Goal: Task Accomplishment & Management: Manage account settings

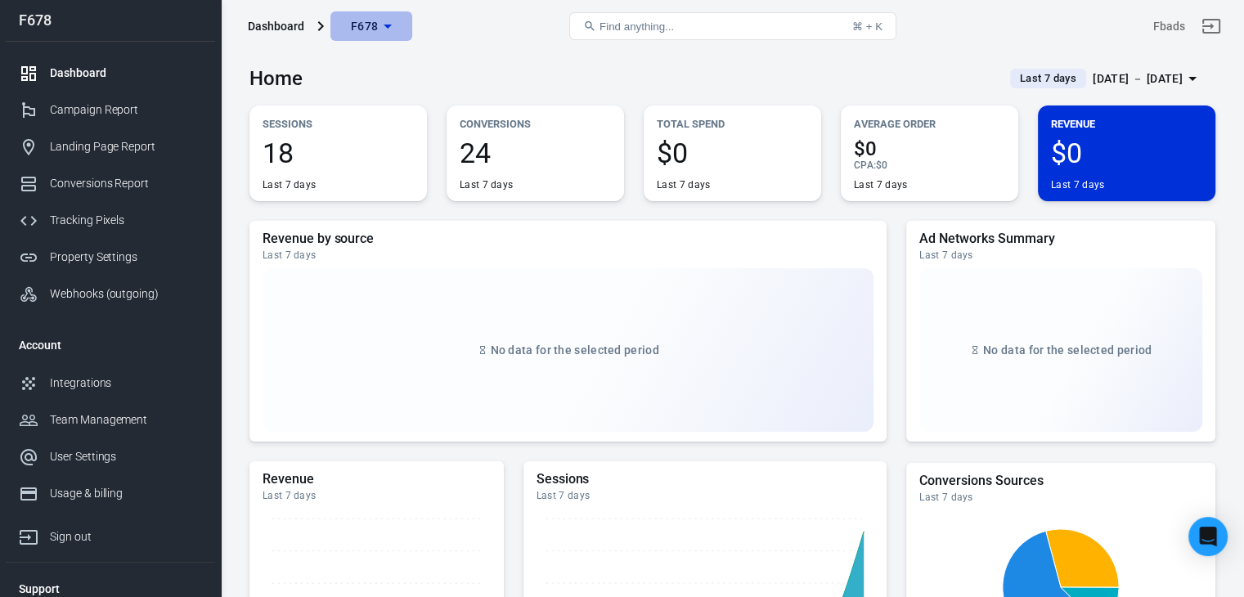
click at [375, 34] on span "F678" at bounding box center [365, 26] width 28 height 20
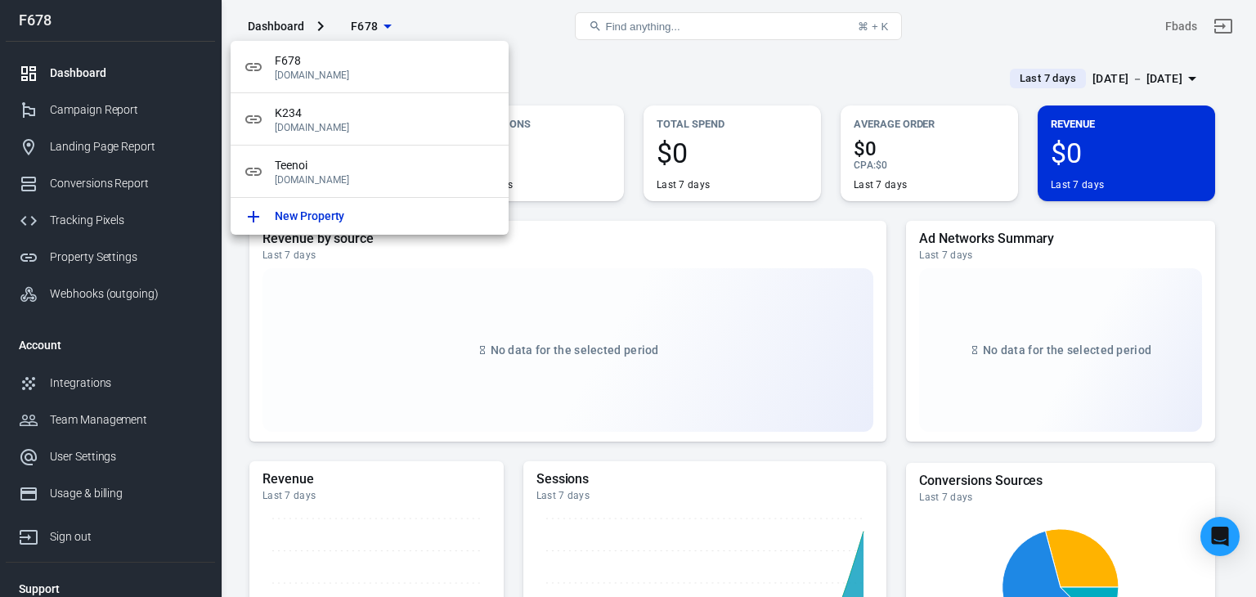
click at [1234, 407] on div at bounding box center [628, 298] width 1256 height 597
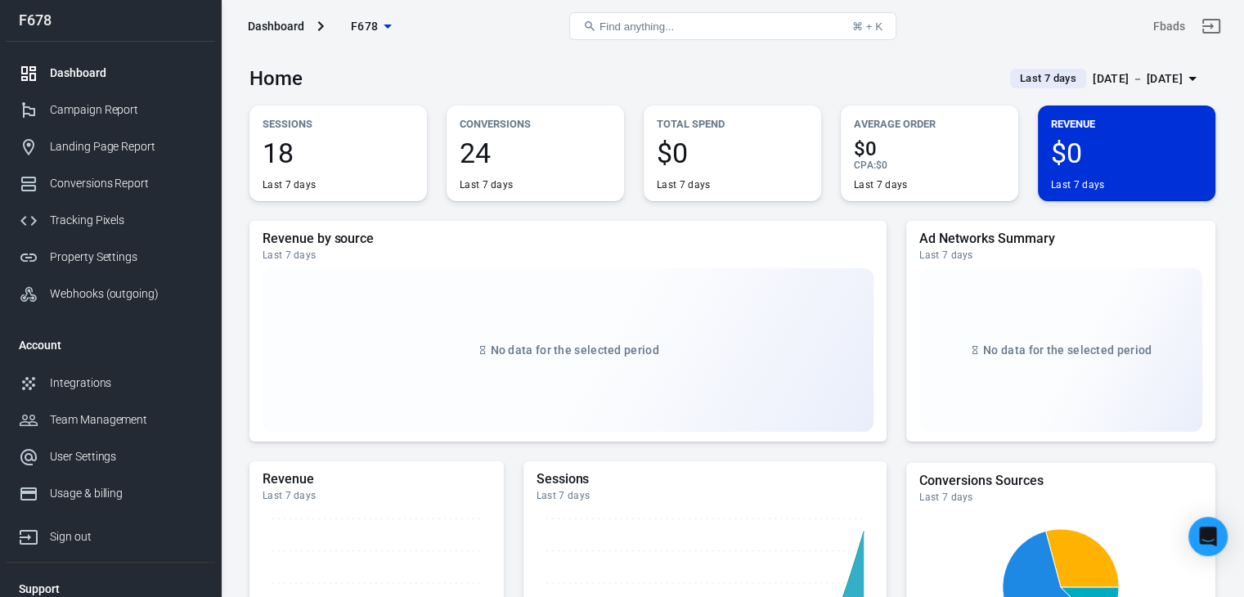
click at [474, 155] on span "24" at bounding box center [535, 153] width 151 height 28
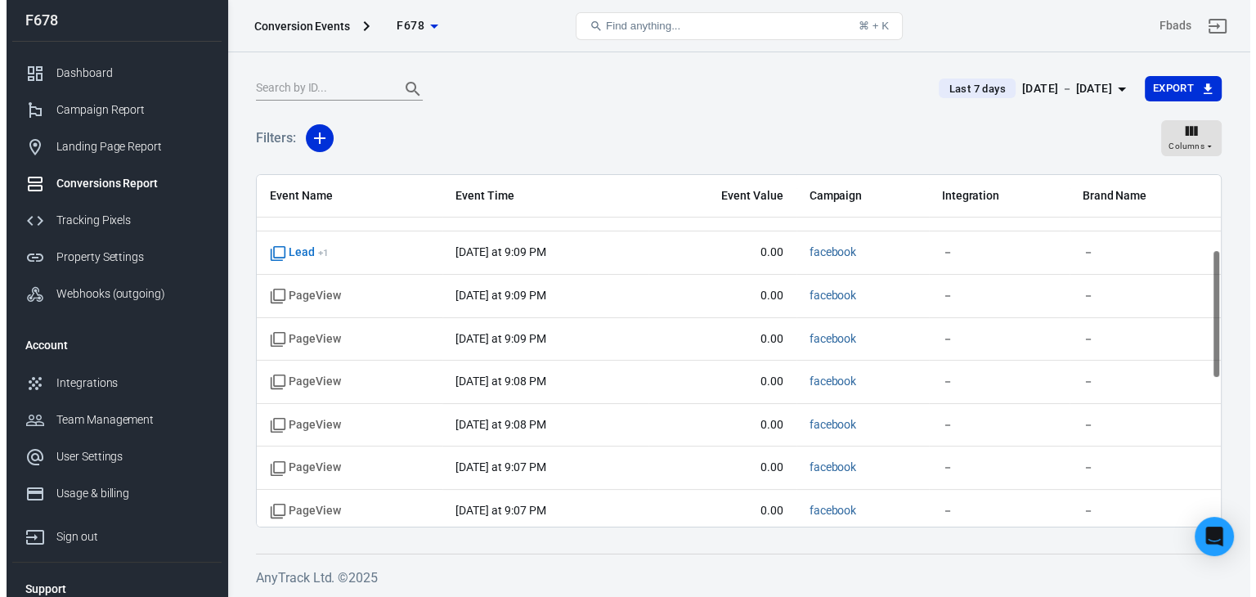
scroll to position [600, 0]
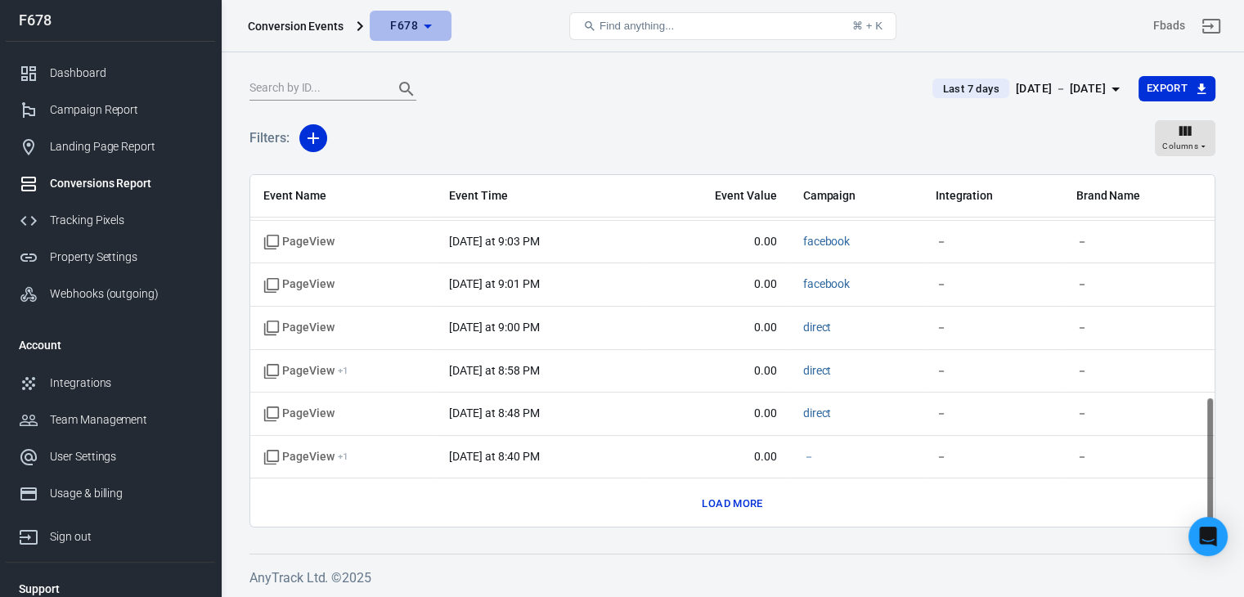
click at [408, 19] on span "F678" at bounding box center [404, 26] width 28 height 20
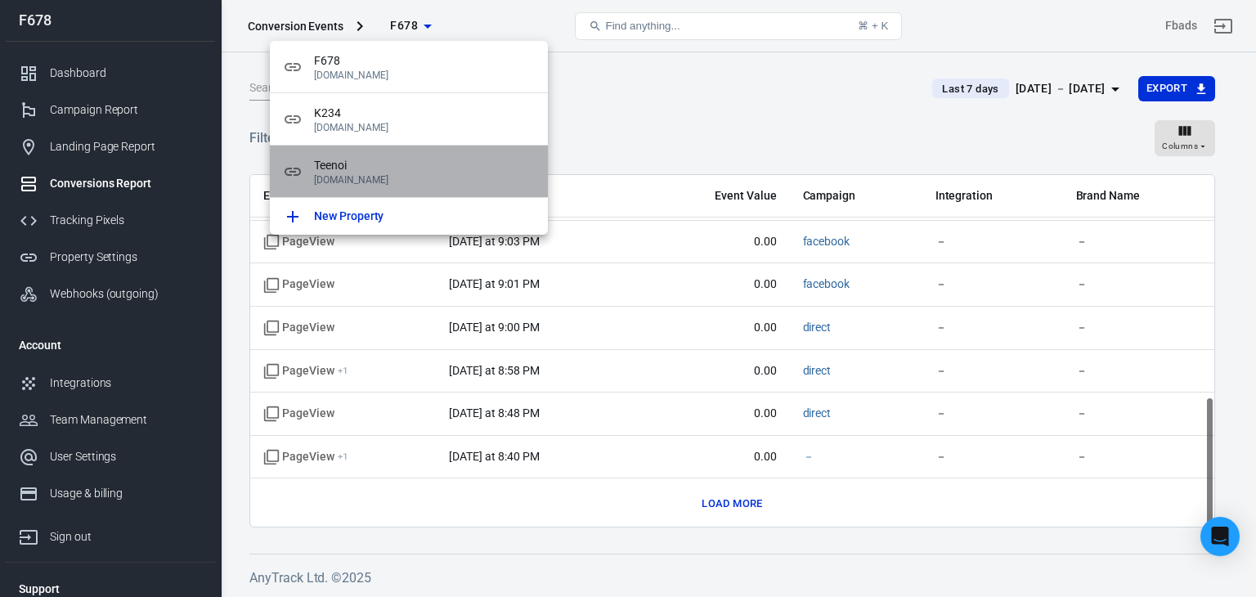
click at [415, 186] on div "Teenoi [DOMAIN_NAME]" at bounding box center [409, 172] width 278 height 52
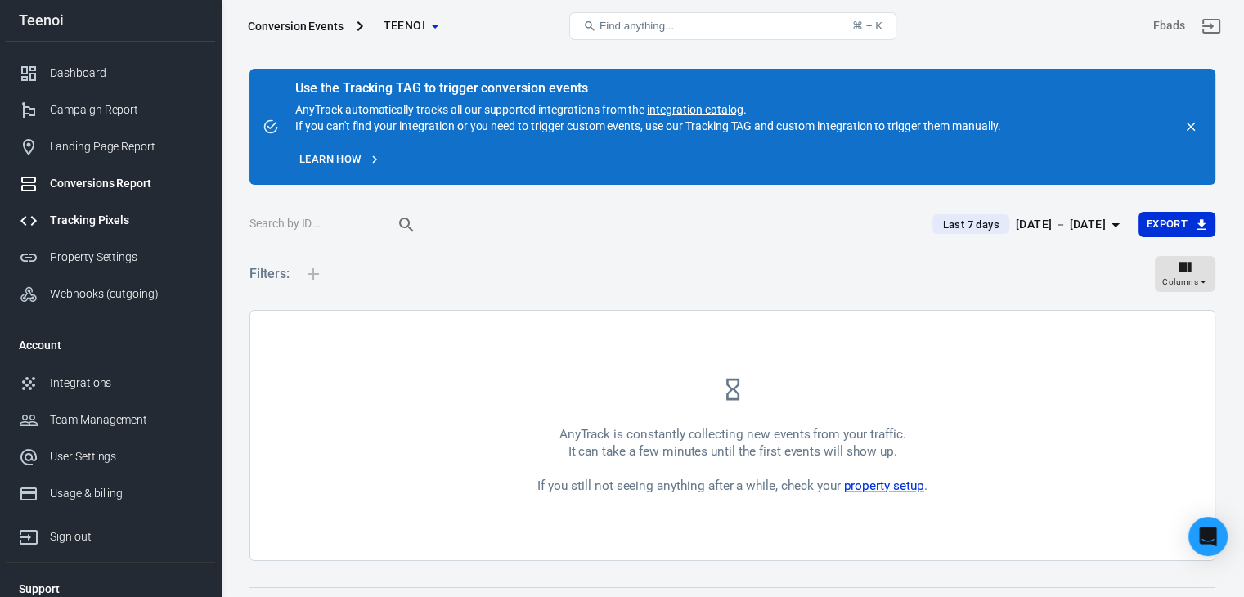
click at [103, 212] on div "Tracking Pixels" at bounding box center [126, 220] width 152 height 17
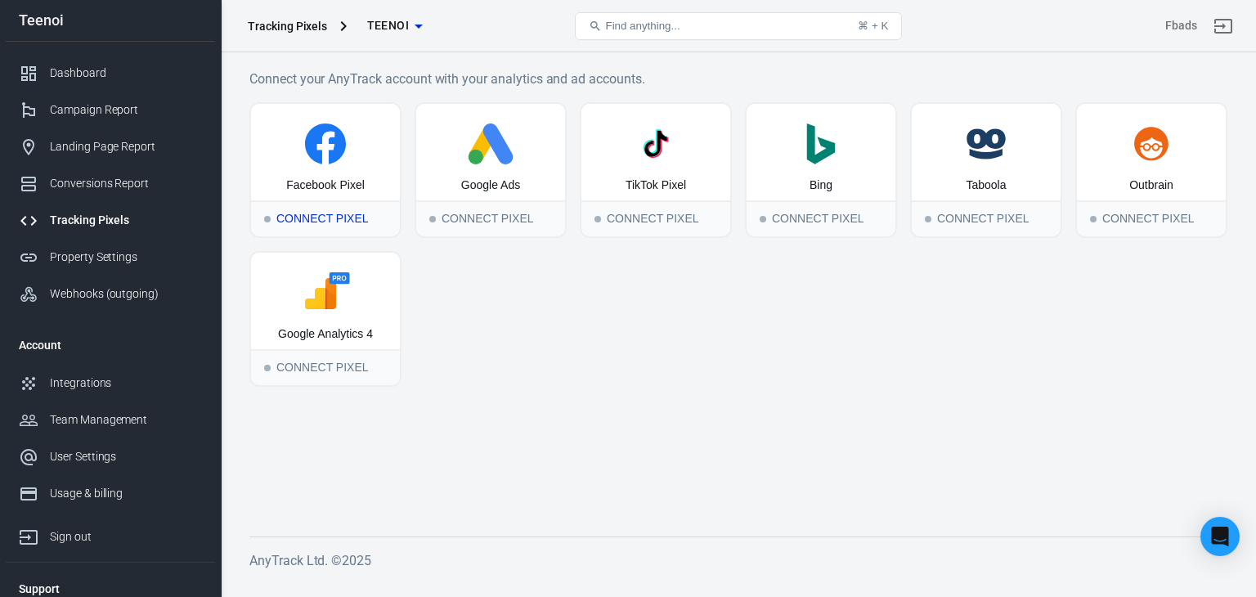
click at [330, 212] on div "Connect Pixel" at bounding box center [325, 218] width 149 height 36
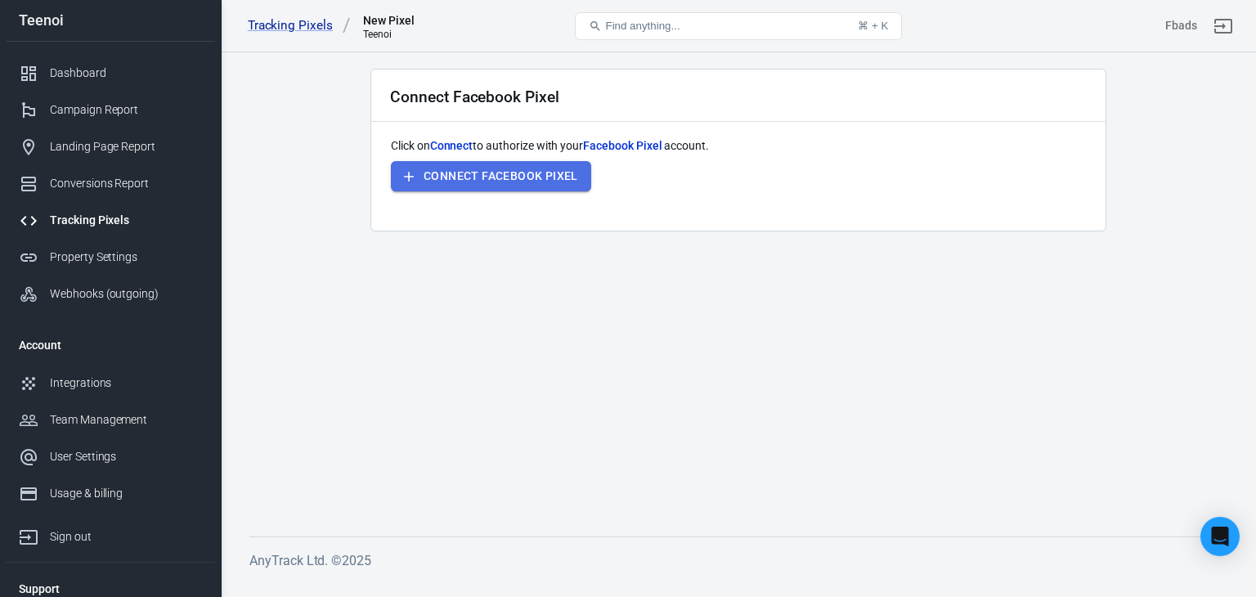
click at [468, 178] on button "Connect Facebook Pixel" at bounding box center [491, 176] width 200 height 30
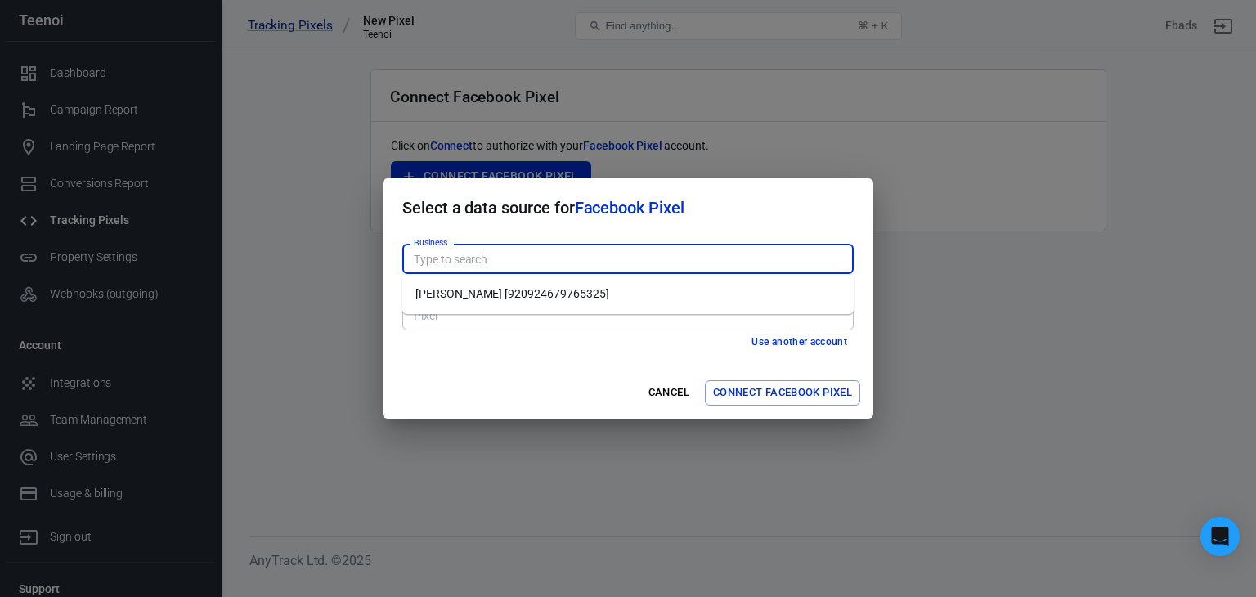
click at [670, 261] on input "Business" at bounding box center [626, 259] width 439 height 20
click at [610, 288] on li "[PERSON_NAME] [920924679765325]" at bounding box center [628, 294] width 452 height 27
type input "[PERSON_NAME] [920924679765325]"
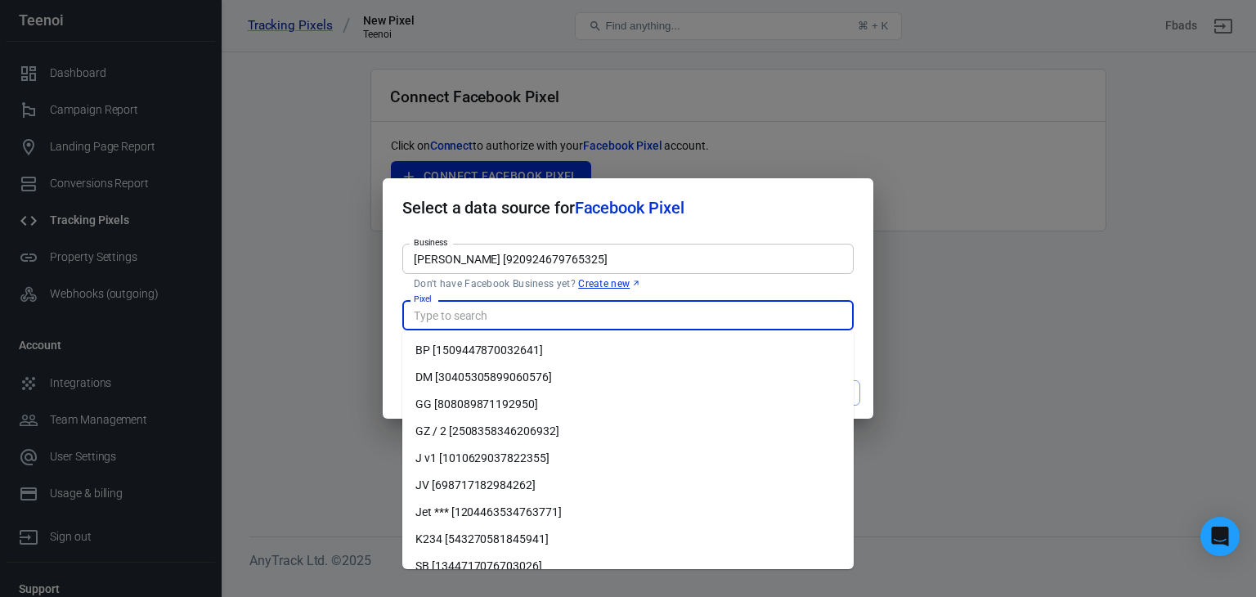
click at [604, 323] on input "Pixel" at bounding box center [626, 315] width 439 height 20
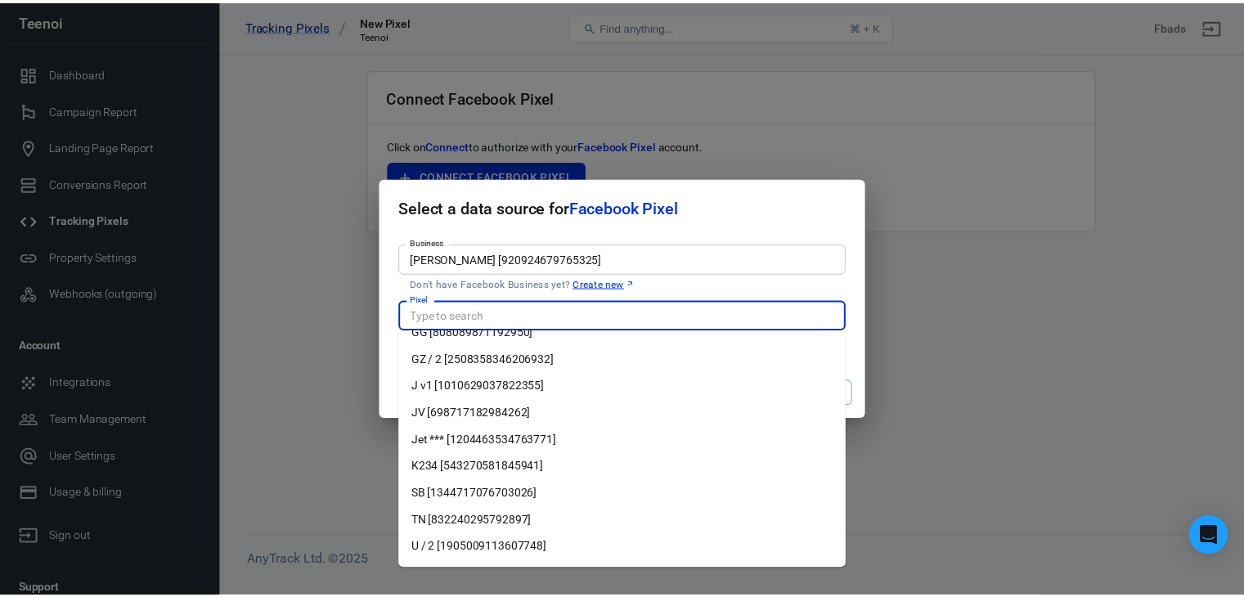
scroll to position [74, 0]
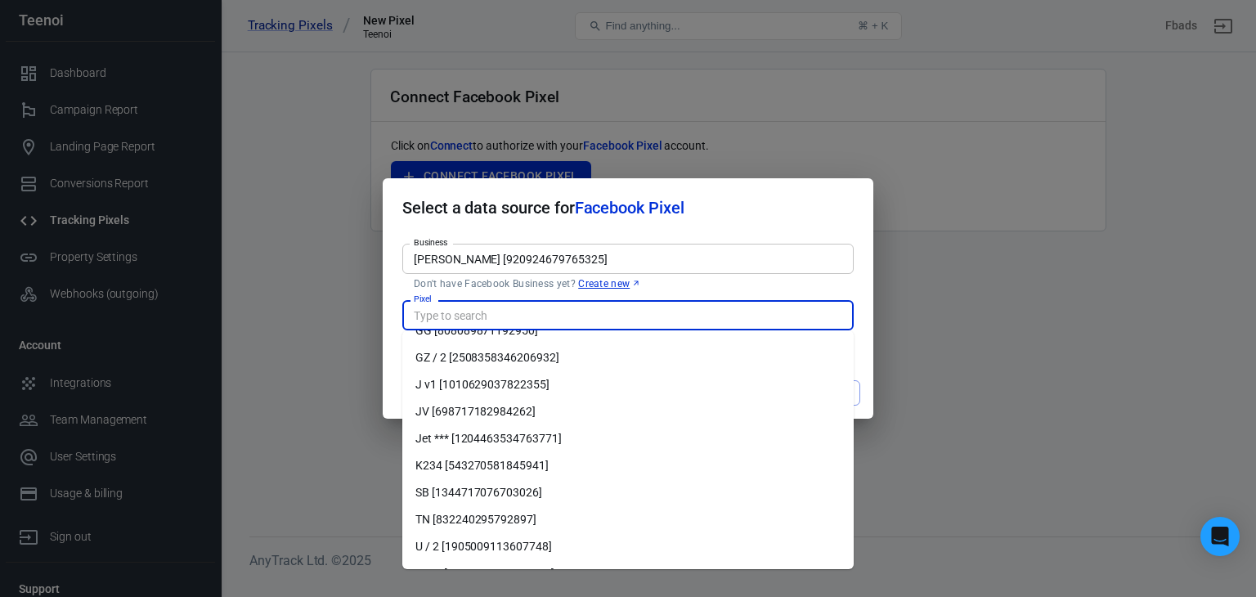
click at [556, 513] on li "TN [832240295792897]" at bounding box center [628, 519] width 452 height 27
type input "TN [832240295792897]"
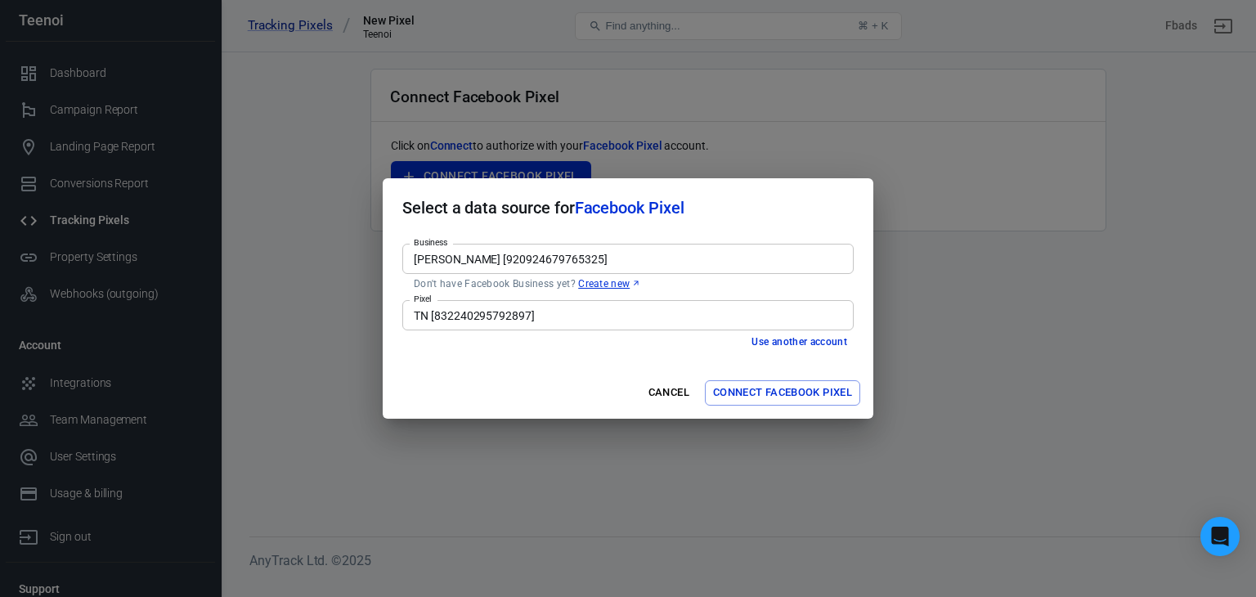
click at [502, 388] on div "Cancel Connect Facebook Pixel" at bounding box center [628, 393] width 491 height 52
click at [765, 394] on button "Connect Facebook Pixel" at bounding box center [782, 392] width 155 height 25
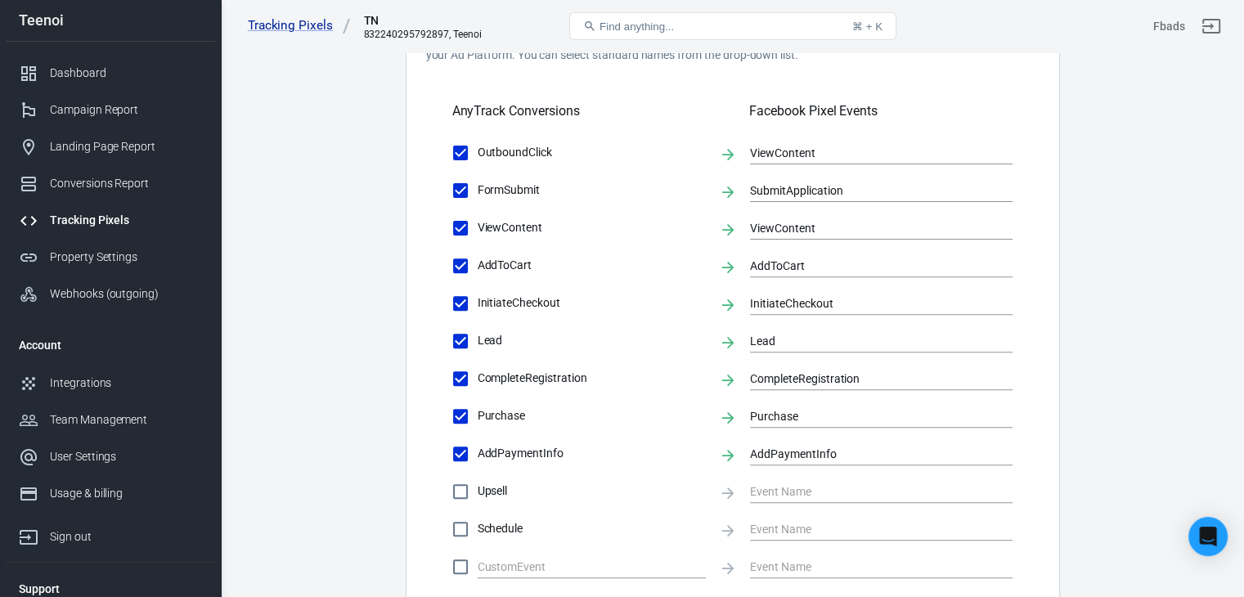
scroll to position [542, 0]
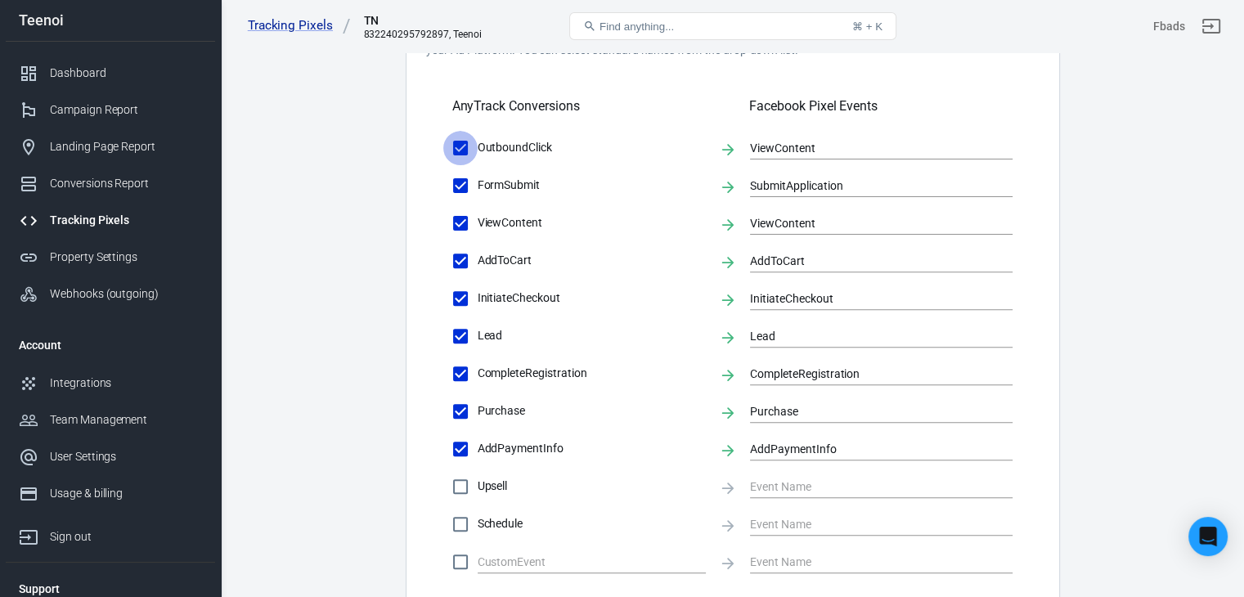
click at [464, 148] on input "OutboundClick" at bounding box center [460, 148] width 34 height 34
checkbox input "false"
click at [461, 185] on input "FormSubmit" at bounding box center [460, 186] width 34 height 34
checkbox input "false"
click at [464, 265] on input "AddToCart" at bounding box center [460, 261] width 34 height 34
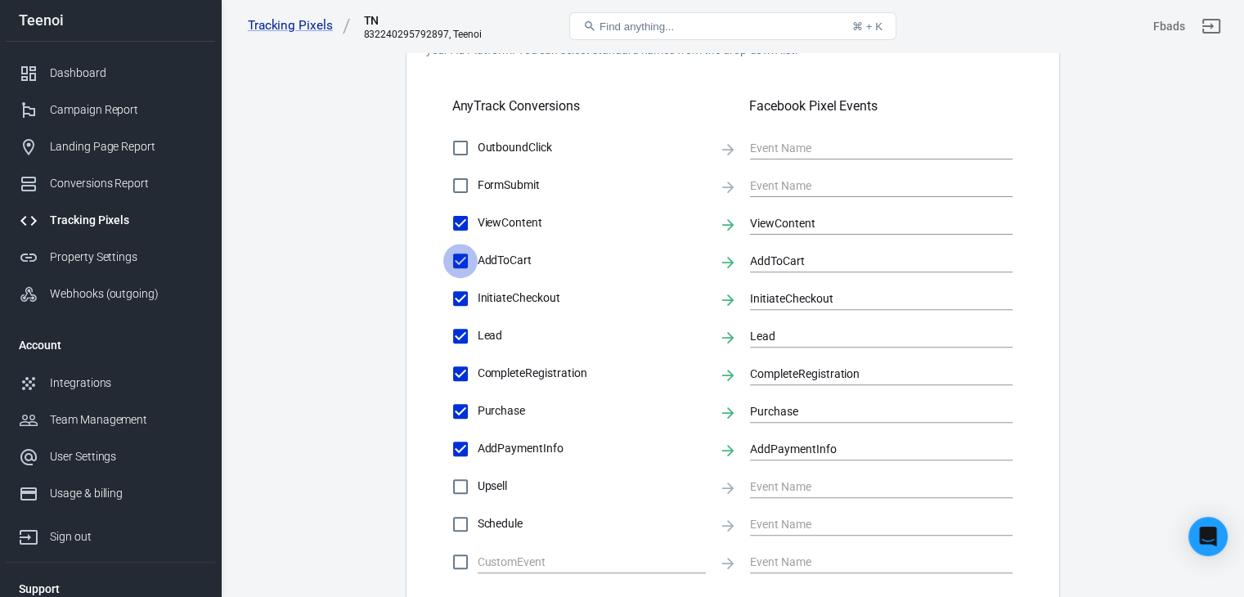
checkbox input "false"
click at [464, 293] on input "InitiateCheckout" at bounding box center [460, 298] width 34 height 34
checkbox input "false"
click at [465, 419] on input "Purchase" at bounding box center [460, 411] width 34 height 34
checkbox input "false"
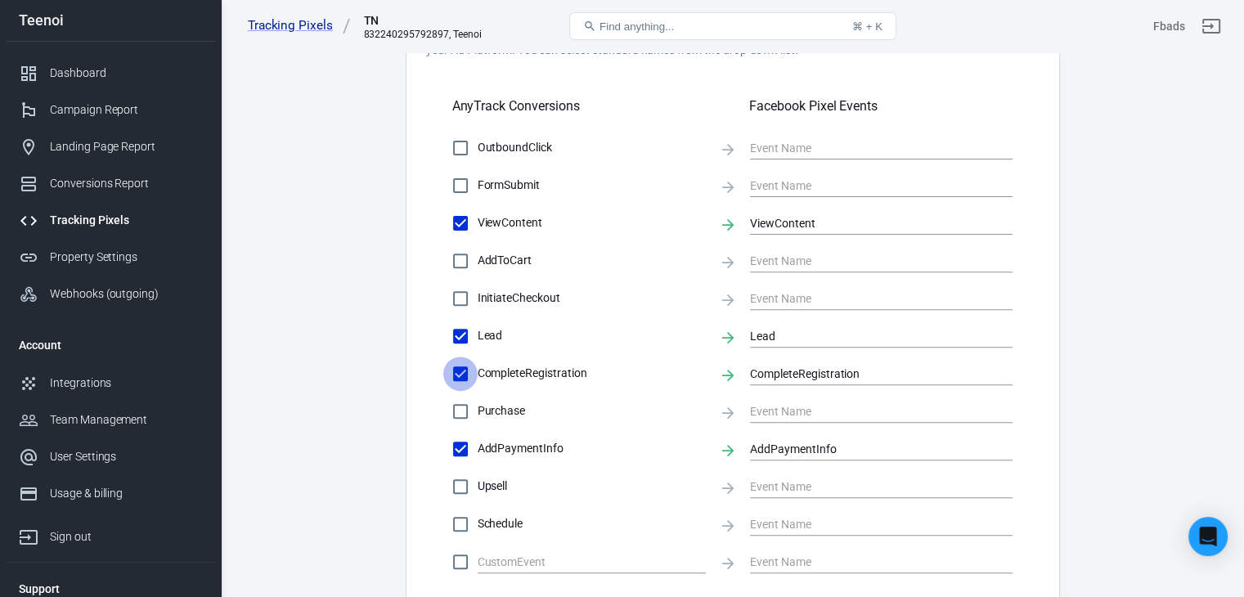
click at [458, 374] on input "CompleteRegistration" at bounding box center [460, 374] width 34 height 34
checkbox input "false"
click at [460, 444] on input "AddPaymentInfo" at bounding box center [460, 449] width 34 height 34
checkbox input "false"
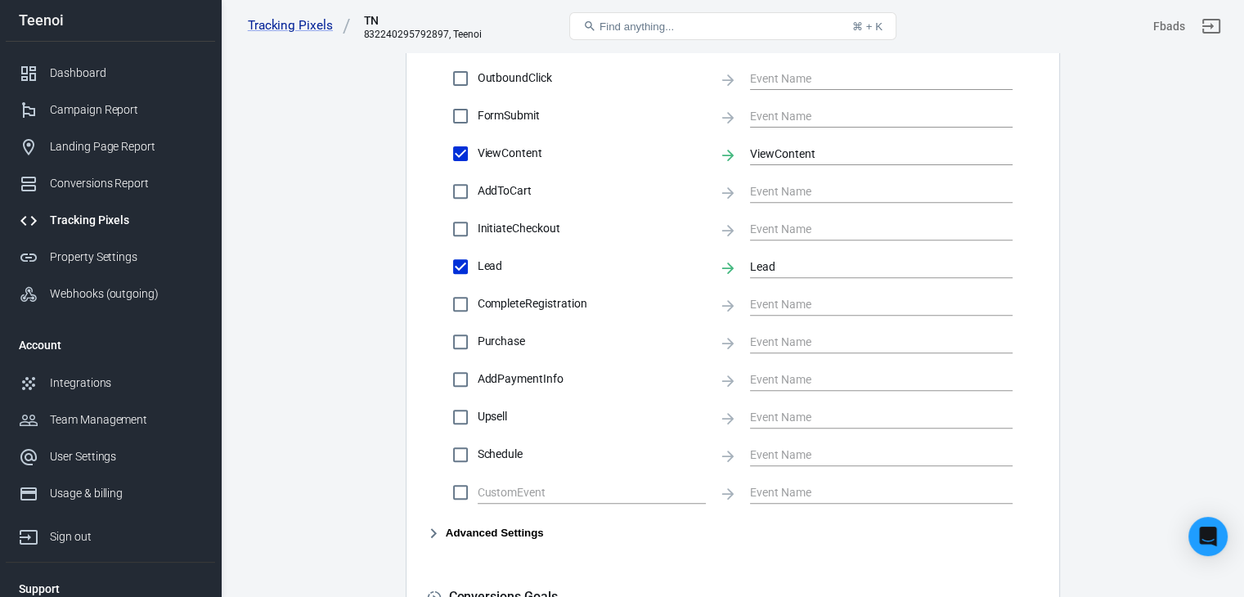
scroll to position [612, 0]
click at [587, 482] on input "text" at bounding box center [580, 491] width 204 height 20
type input "add Line"
click at [1185, 387] on main "Conversions Ads Integration Settings Conversions Settings Account Connection Co…" at bounding box center [732, 94] width 966 height 1330
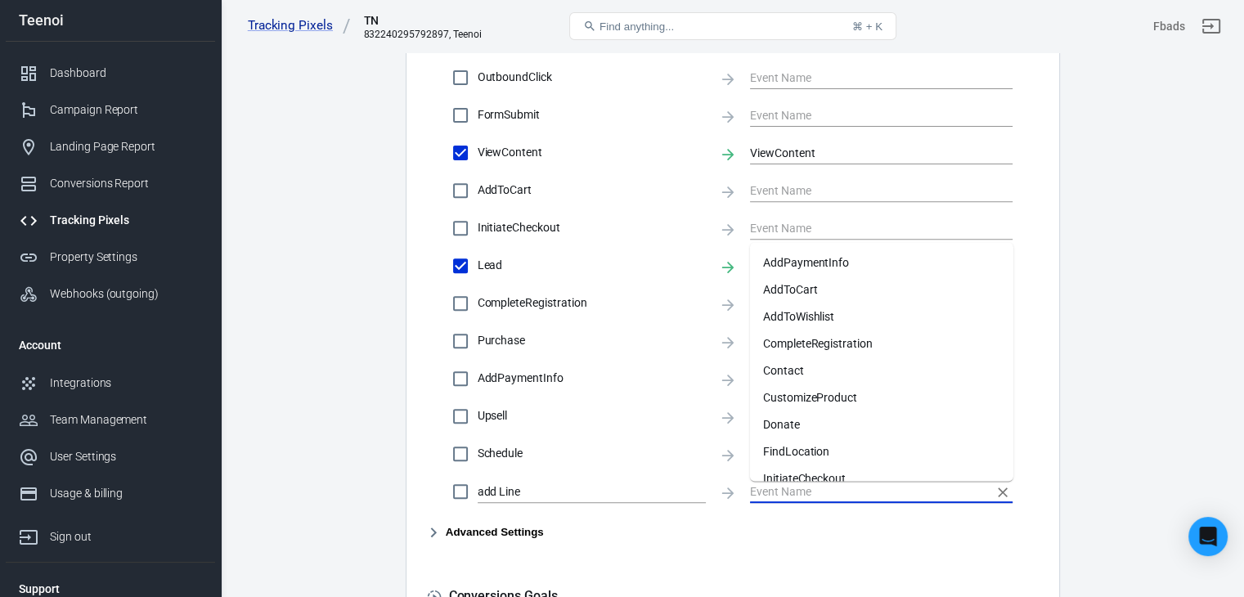
click at [780, 495] on input "text" at bounding box center [869, 491] width 238 height 20
click at [797, 369] on li "Contact" at bounding box center [881, 370] width 263 height 27
checkbox input "true"
type input "Contact"
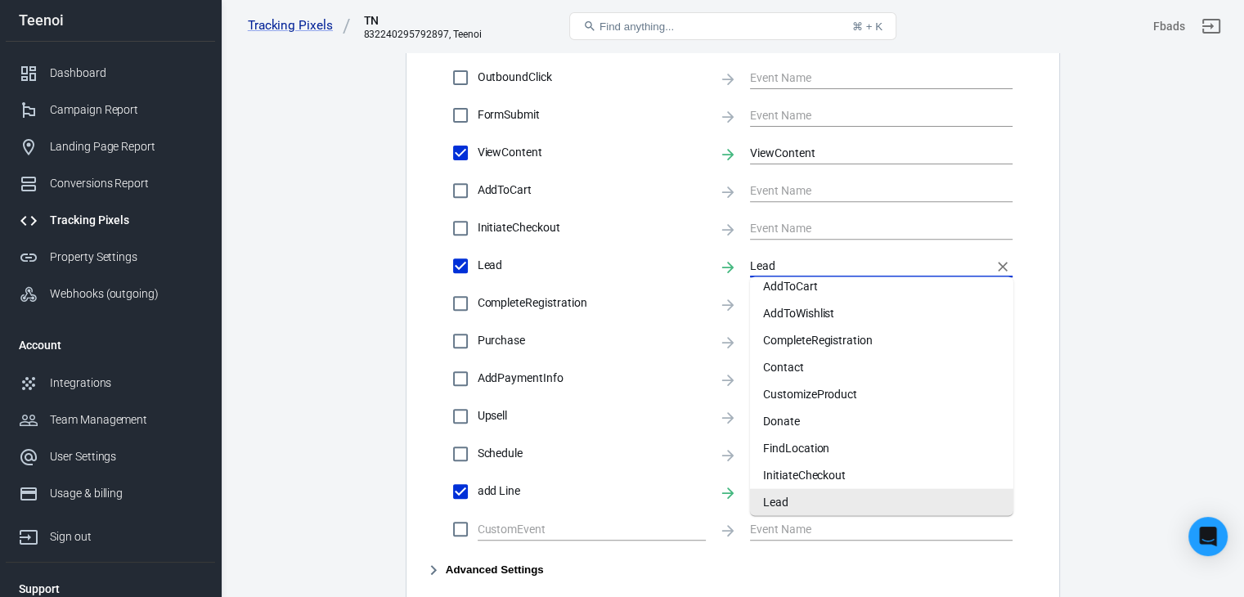
click at [781, 274] on input "Lead" at bounding box center [869, 265] width 238 height 20
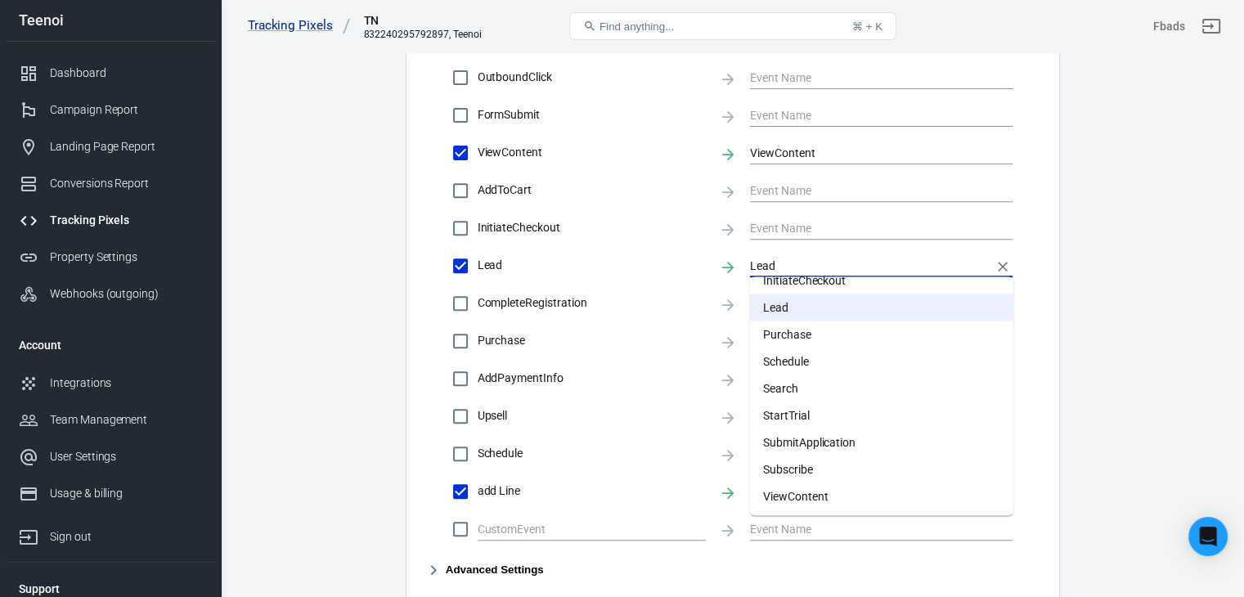
click at [830, 475] on li "Subscribe" at bounding box center [881, 469] width 263 height 27
type input "Subscribe"
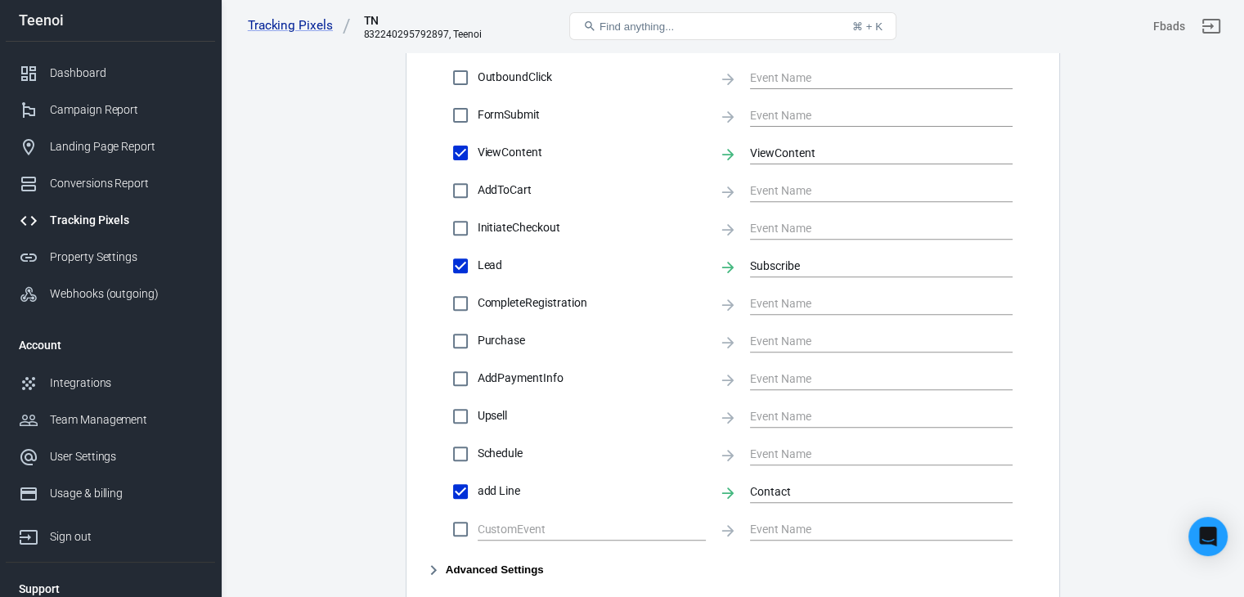
click at [1131, 369] on main "Conversions Ads Integration Settings Conversions Settings Account Connection Co…" at bounding box center [732, 113] width 966 height 1368
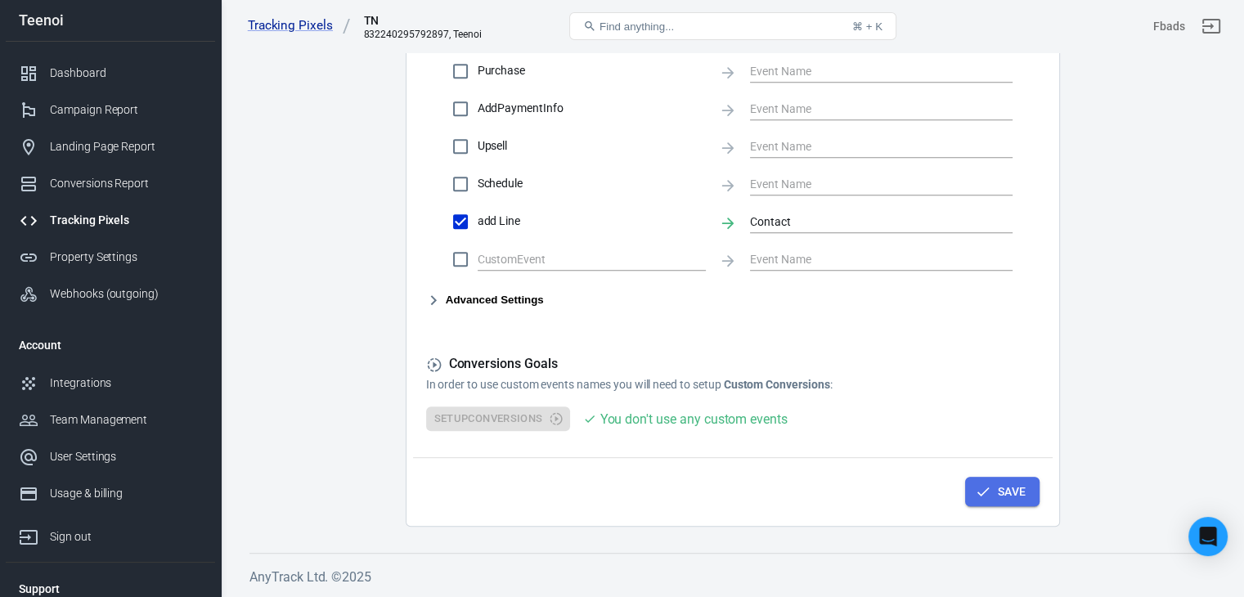
click at [1006, 492] on button "Save" at bounding box center [1002, 492] width 74 height 30
click at [92, 268] on link "Property Settings" at bounding box center [110, 257] width 209 height 37
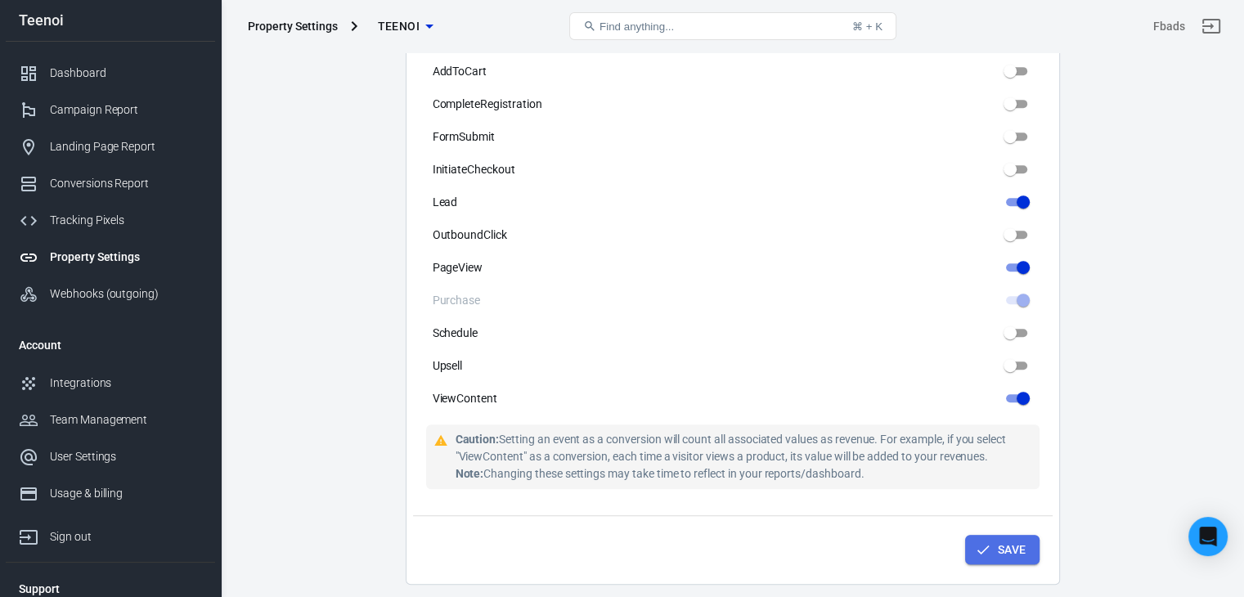
click at [985, 551] on icon "submit" at bounding box center [983, 550] width 16 height 16
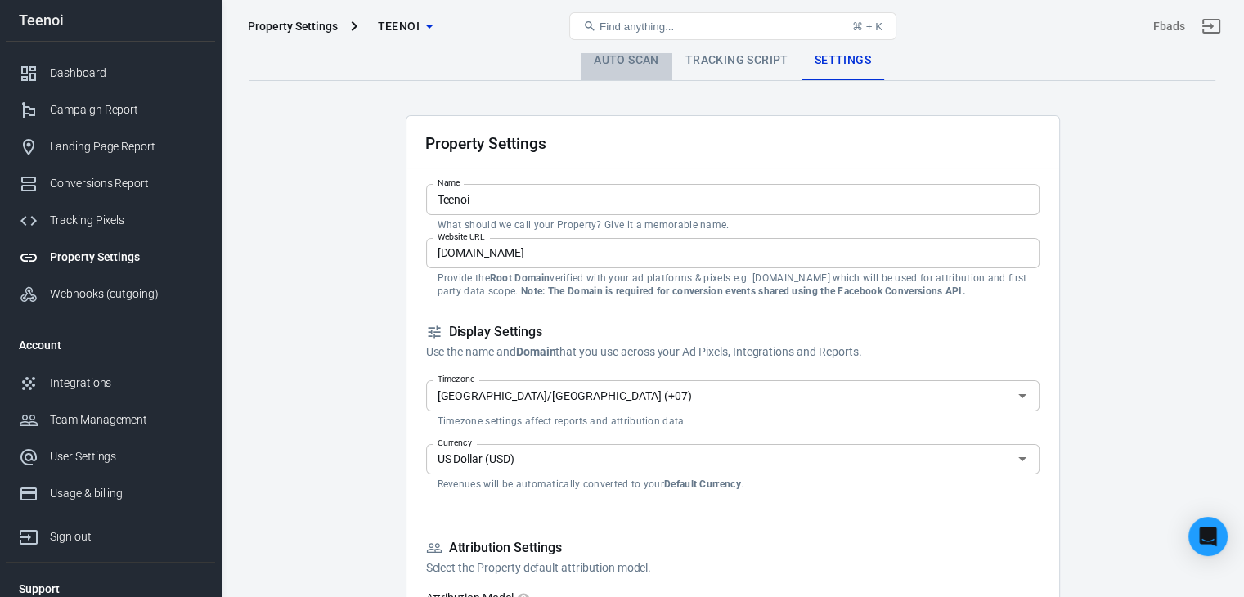
click at [648, 56] on link "Auto Scan" at bounding box center [627, 60] width 92 height 39
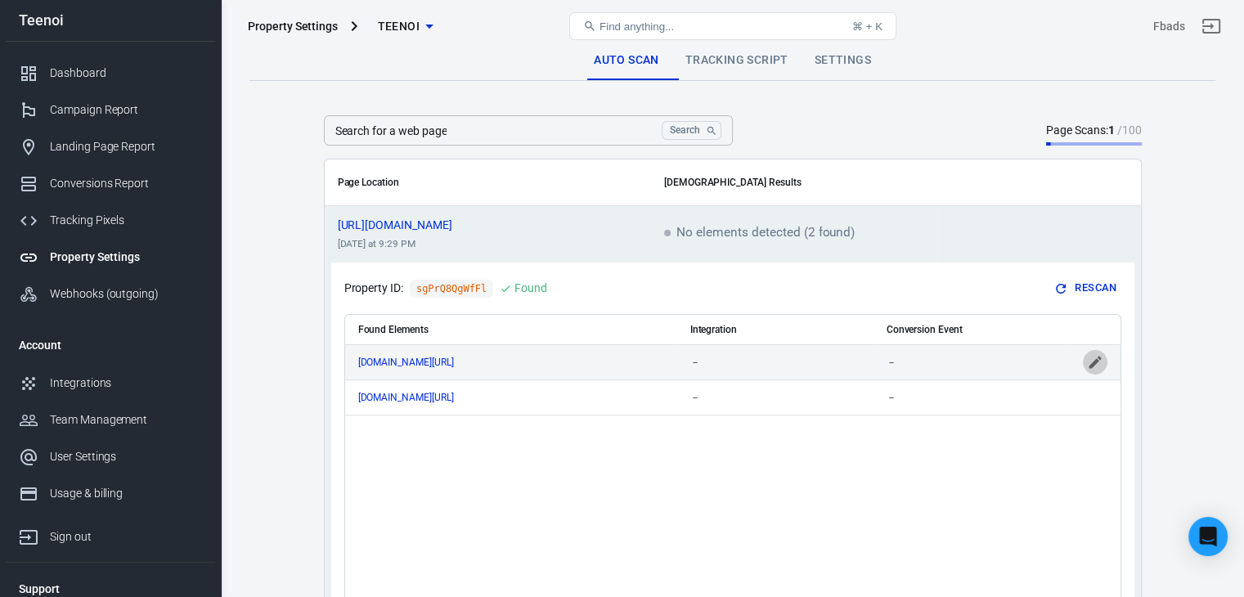
click at [1094, 362] on icon "scrollable content" at bounding box center [1095, 362] width 12 height 12
click at [986, 357] on input "scrollable content" at bounding box center [960, 362] width 146 height 20
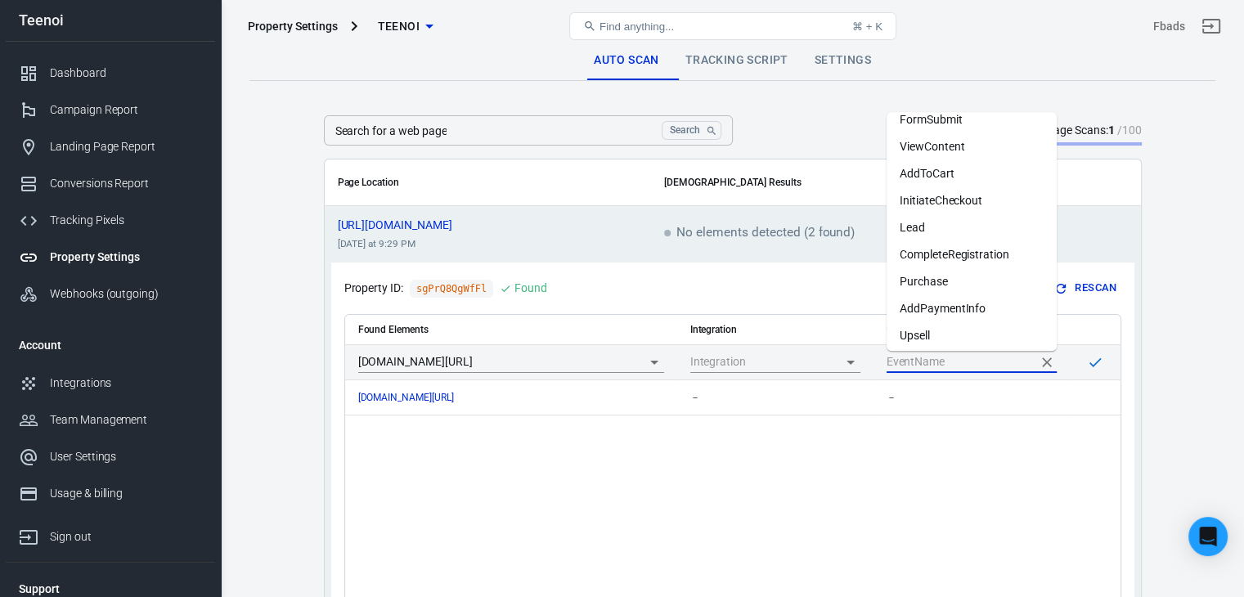
scroll to position [39, 0]
click at [962, 237] on li "Lead" at bounding box center [972, 227] width 170 height 27
type input "Lead"
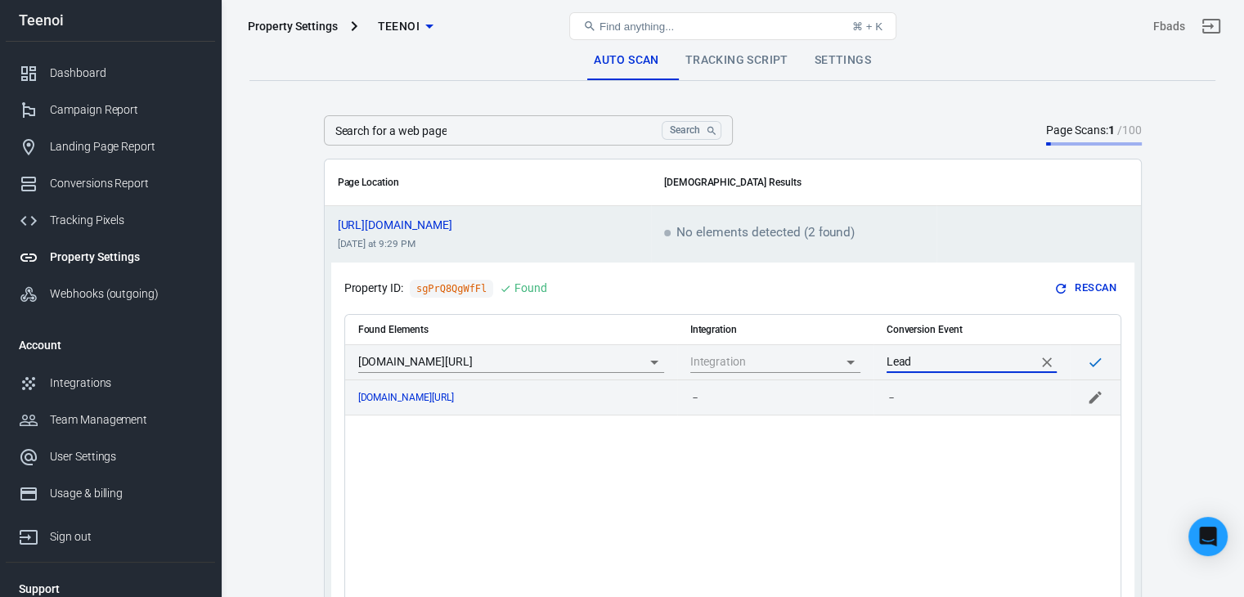
click at [1093, 398] on icon "scrollable content" at bounding box center [1095, 397] width 12 height 12
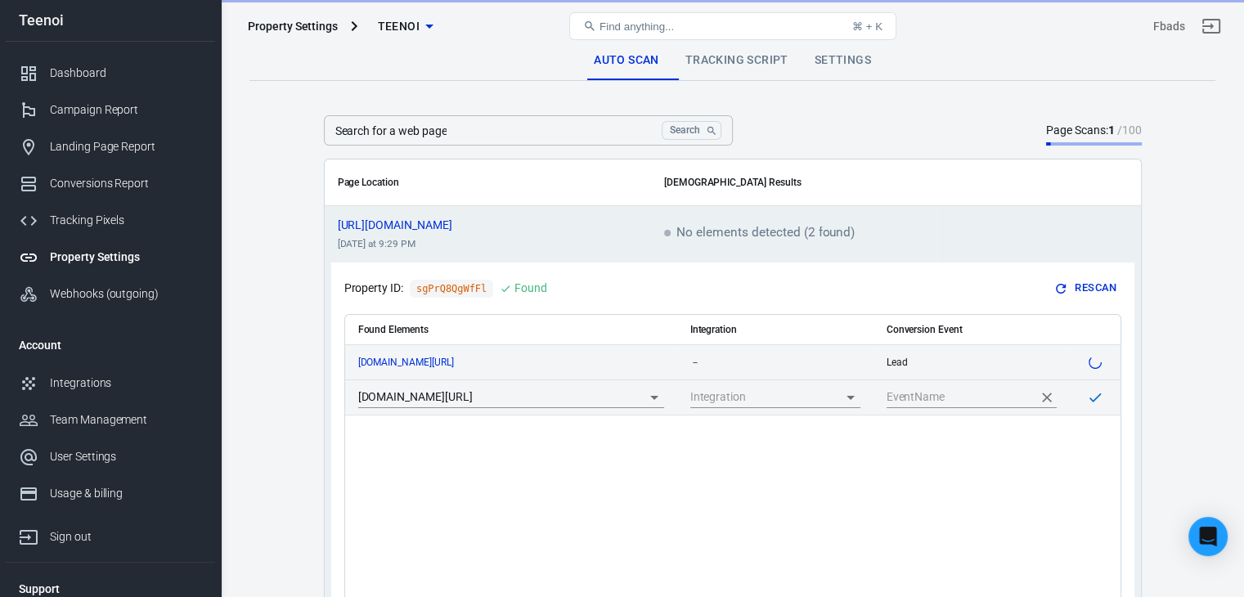
click at [994, 392] on input "scrollable content" at bounding box center [960, 397] width 146 height 20
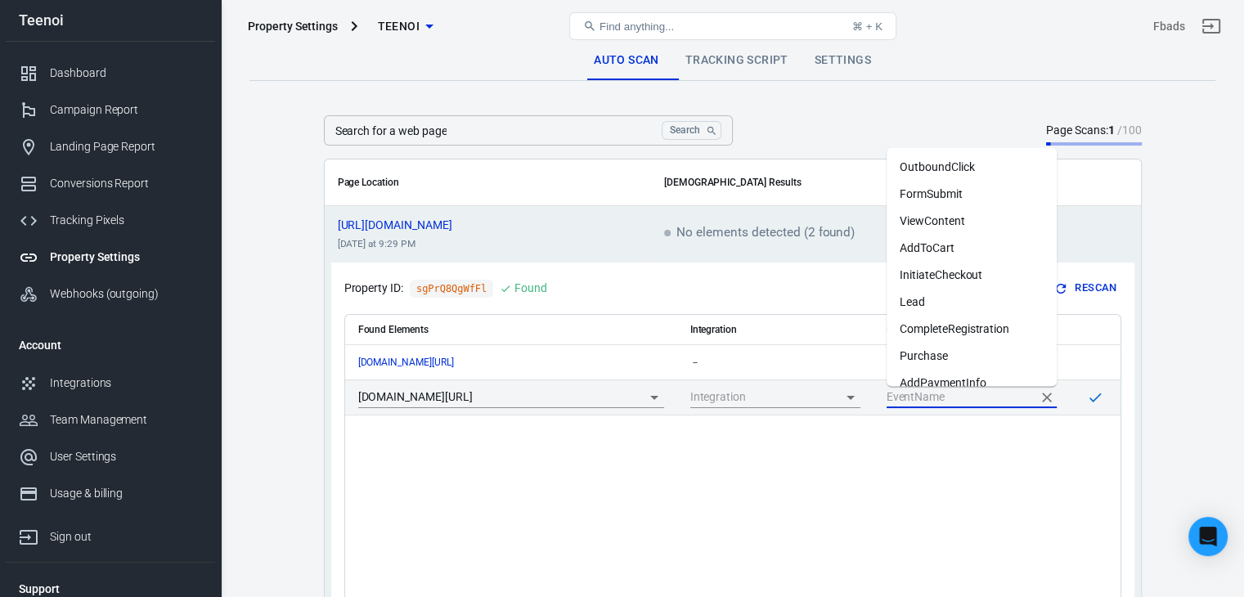
scroll to position [98, 0]
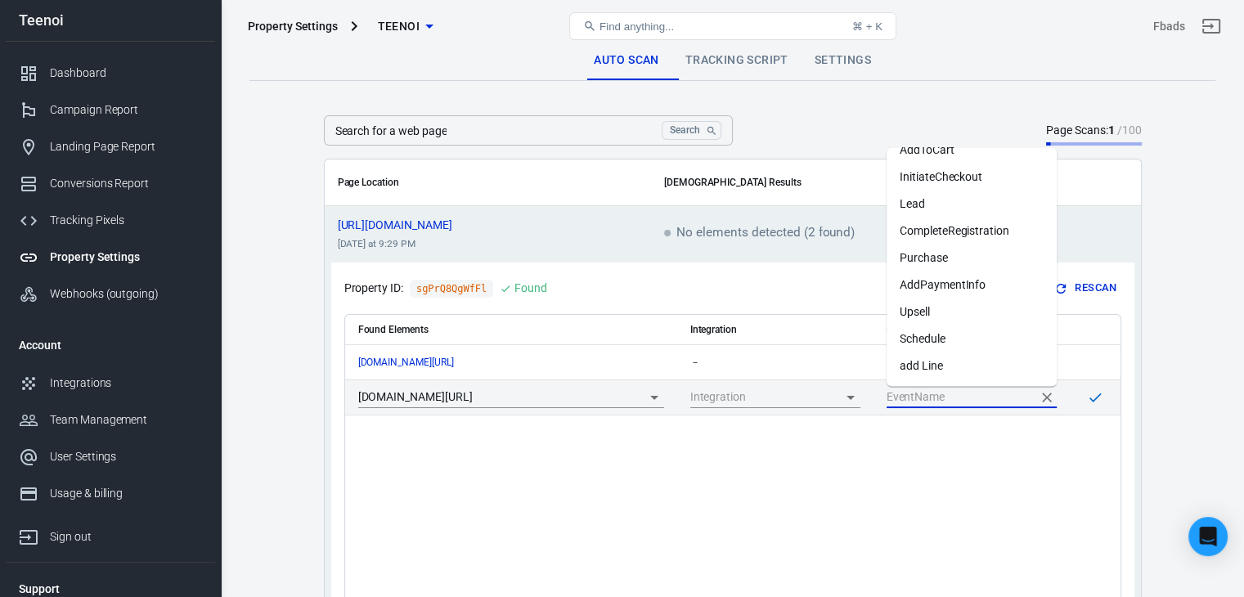
click at [964, 362] on li "add Line" at bounding box center [972, 366] width 170 height 27
type input "add Line"
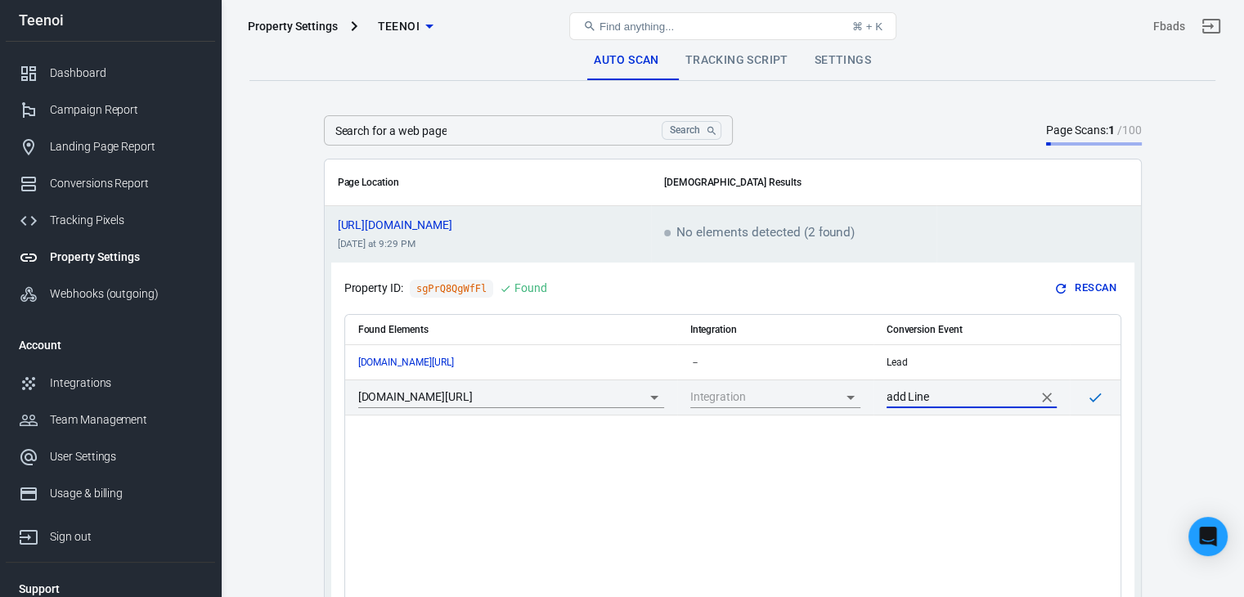
click at [1094, 405] on button "scrollable content" at bounding box center [1095, 397] width 25 height 25
click at [1202, 423] on main "Auto Scan Tracking Script Settings Search for a web page Search Search for a we…" at bounding box center [732, 386] width 966 height 690
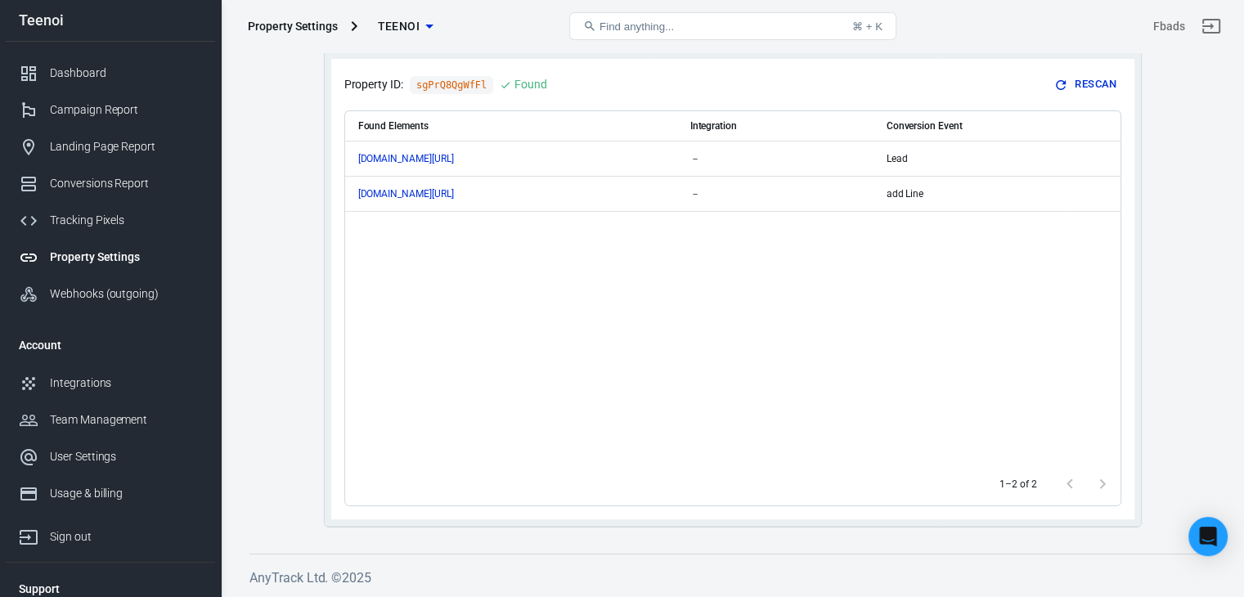
scroll to position [0, 0]
